Goal: Task Accomplishment & Management: Use online tool/utility

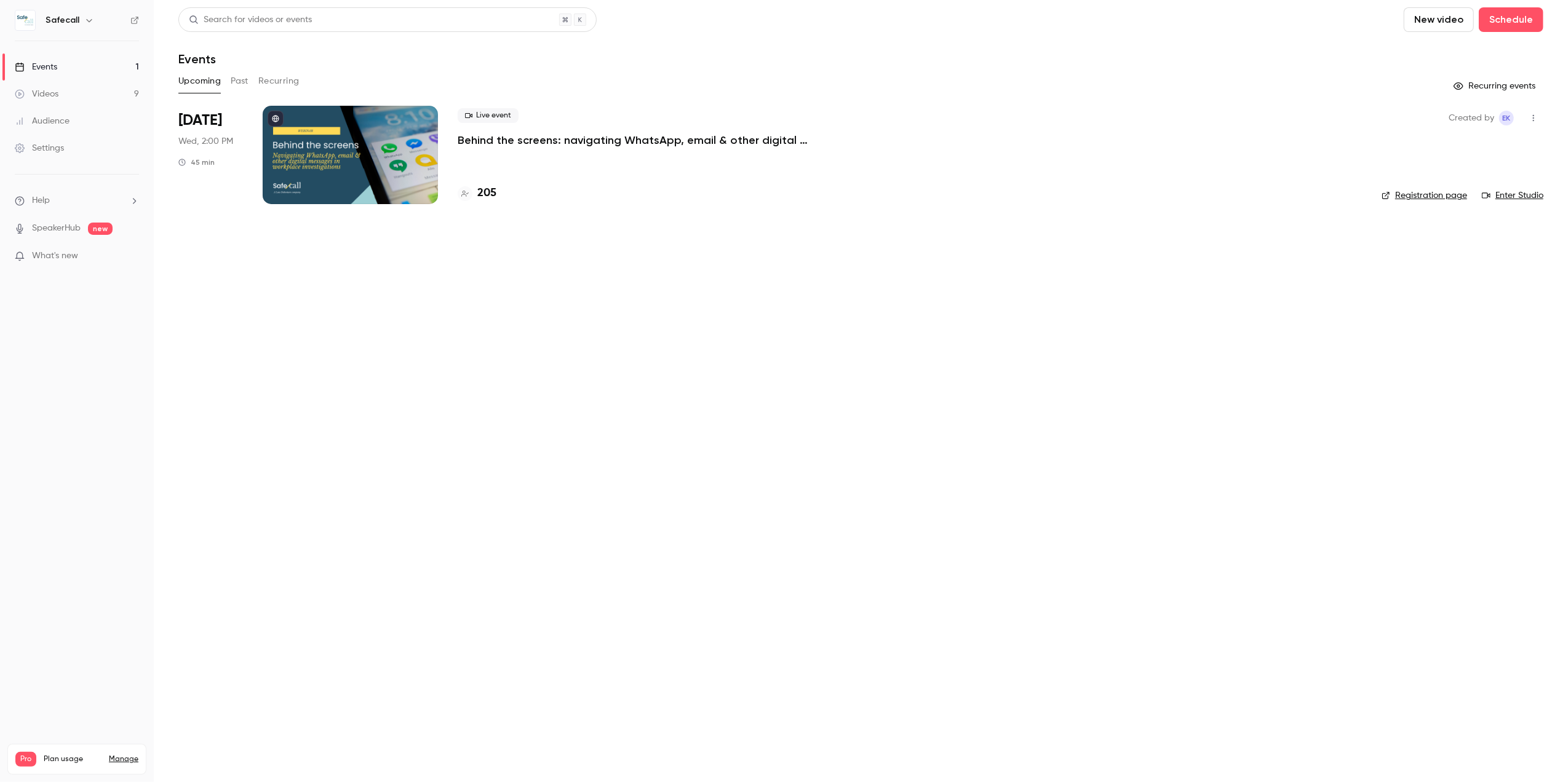
click at [365, 154] on div at bounding box center [350, 155] width 175 height 98
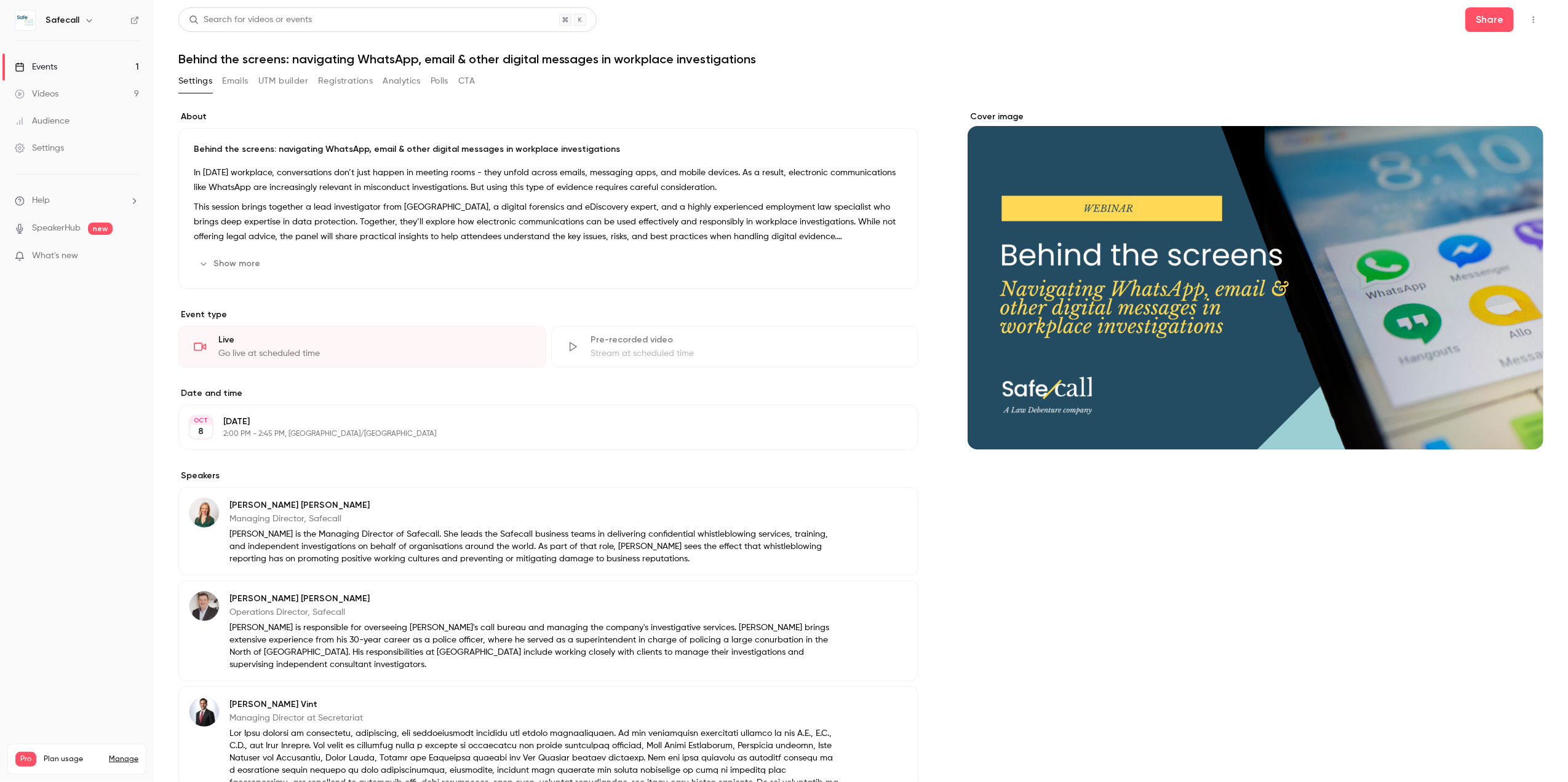
click at [281, 88] on button "UTM builder" at bounding box center [283, 81] width 50 height 20
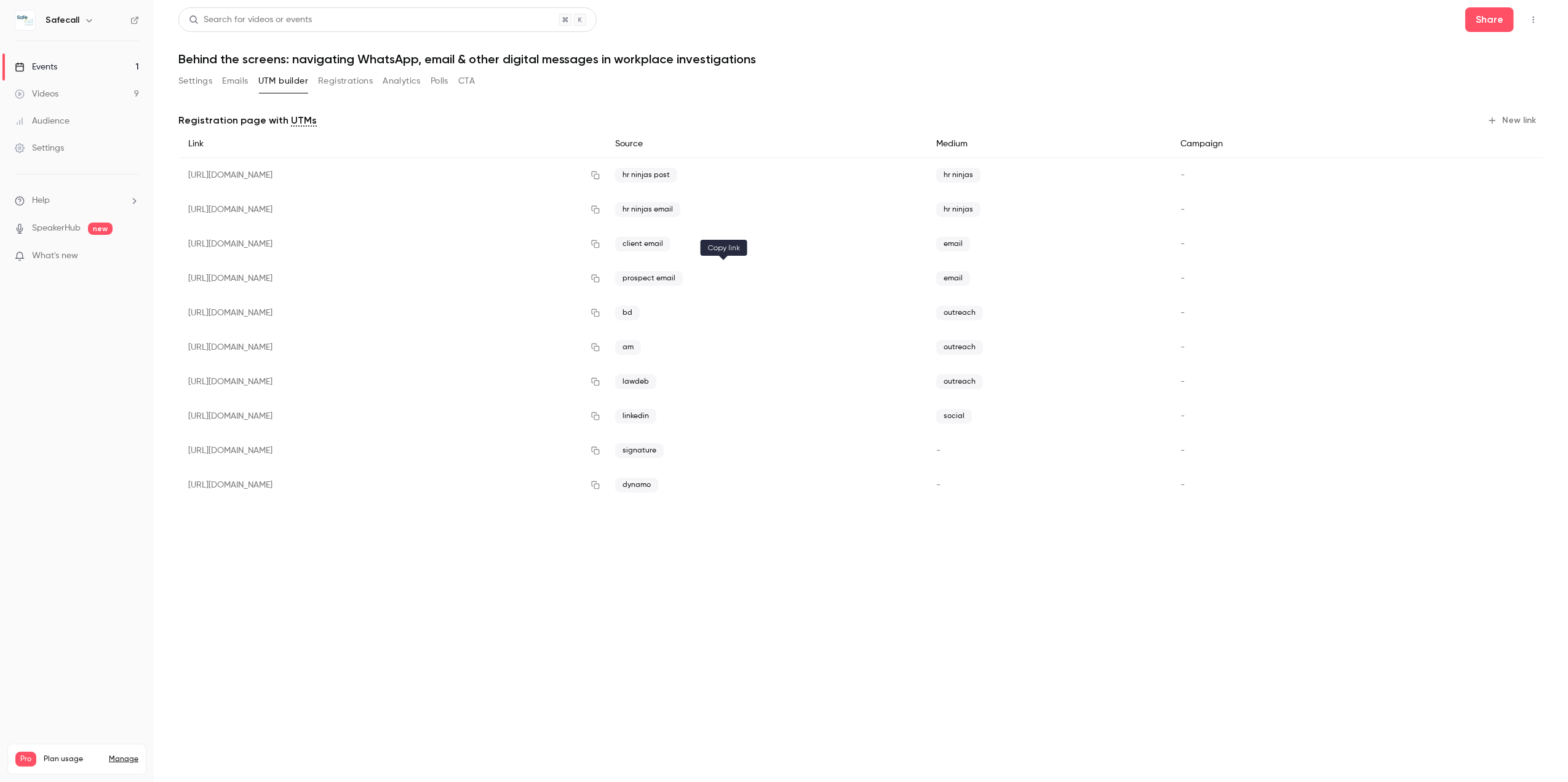
click at [600, 279] on icon "button" at bounding box center [595, 278] width 10 height 8
